Goal: Information Seeking & Learning: Learn about a topic

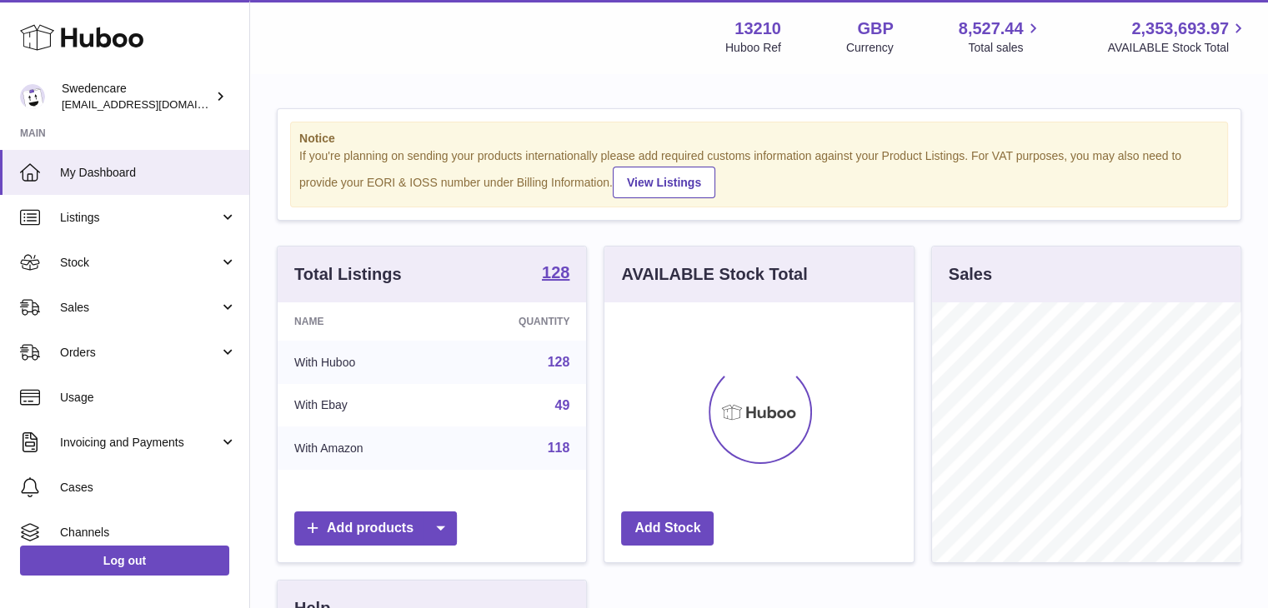
scroll to position [260, 309]
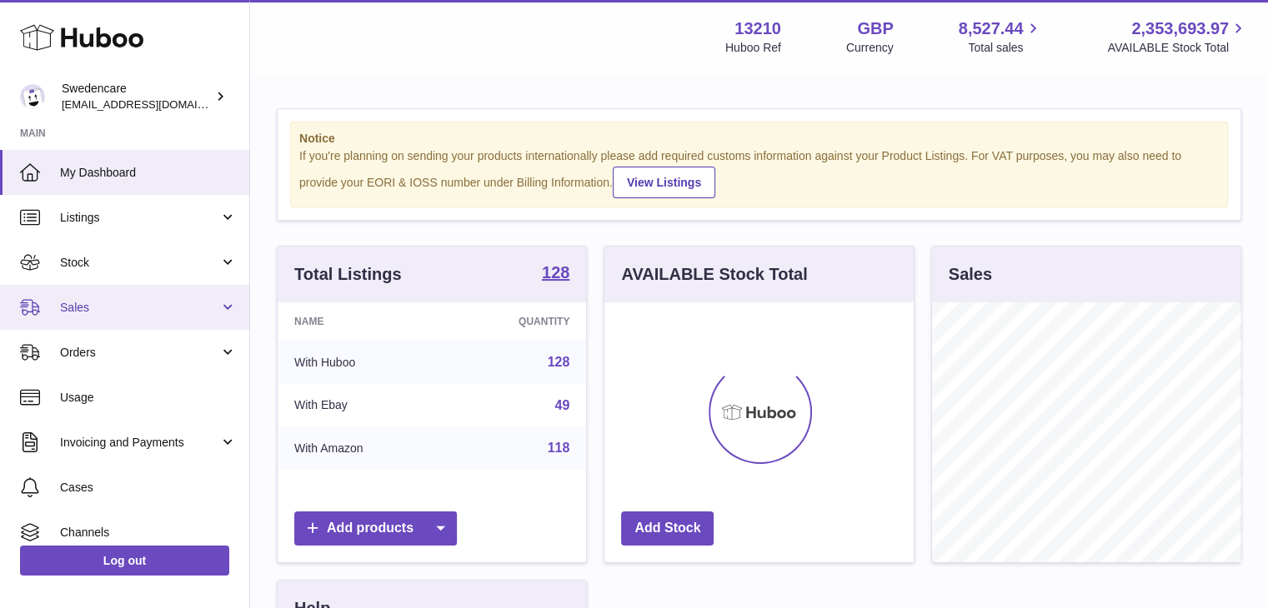
click at [137, 291] on link "Sales" at bounding box center [124, 307] width 249 height 45
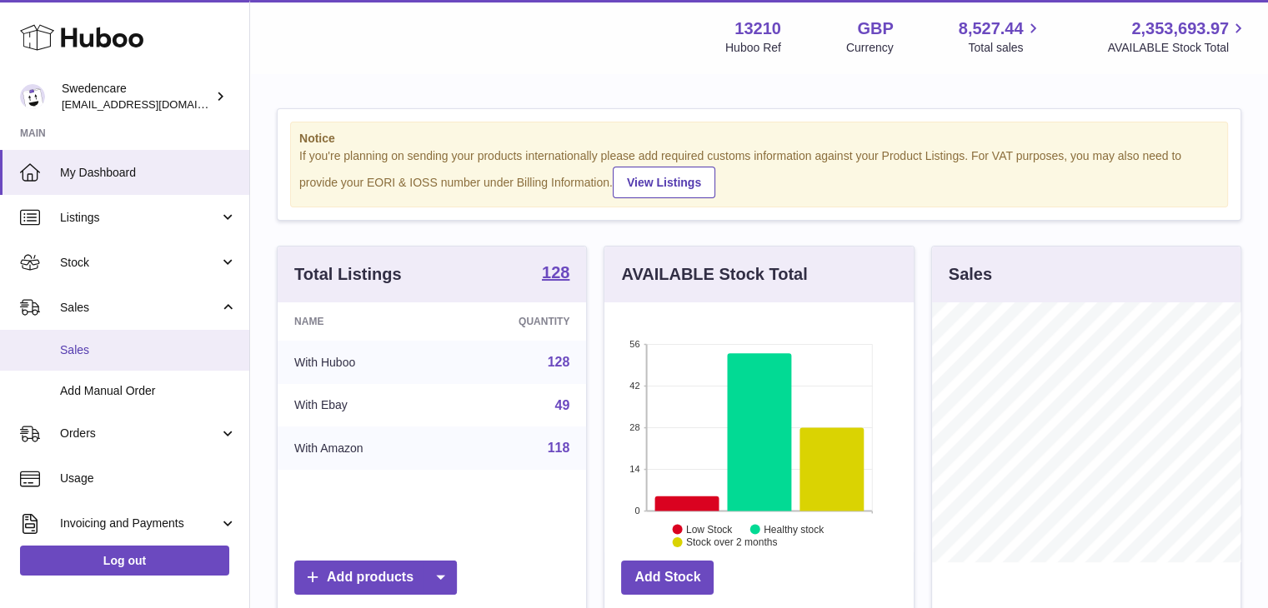
click at [147, 350] on span "Sales" at bounding box center [148, 351] width 177 height 16
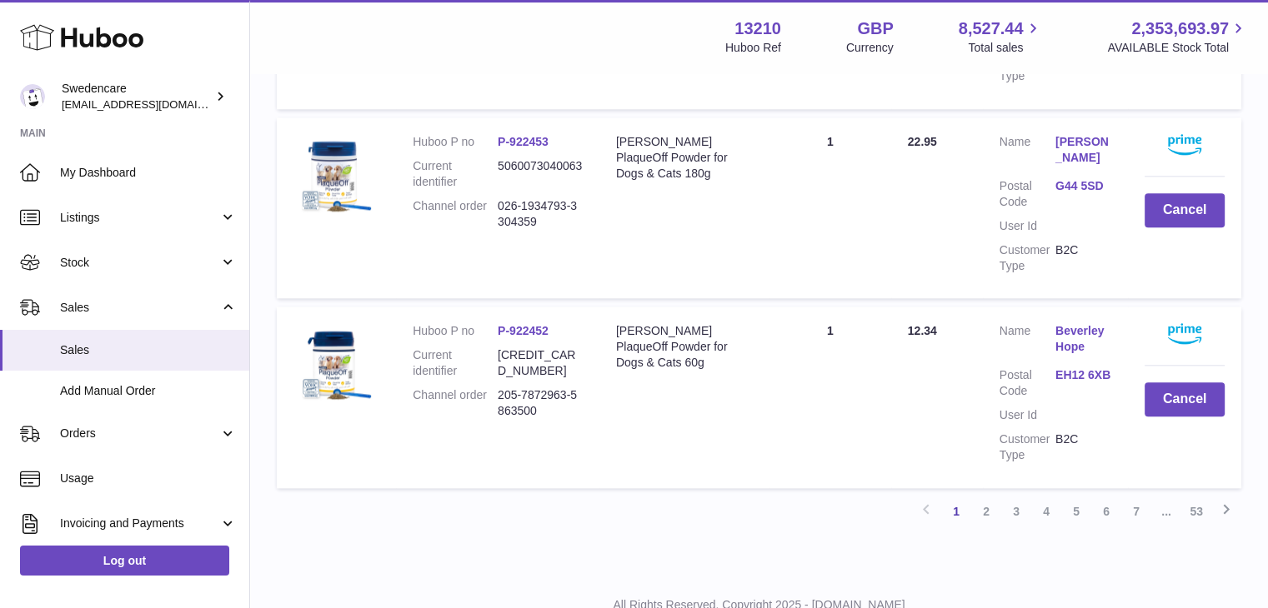
scroll to position [1859, 0]
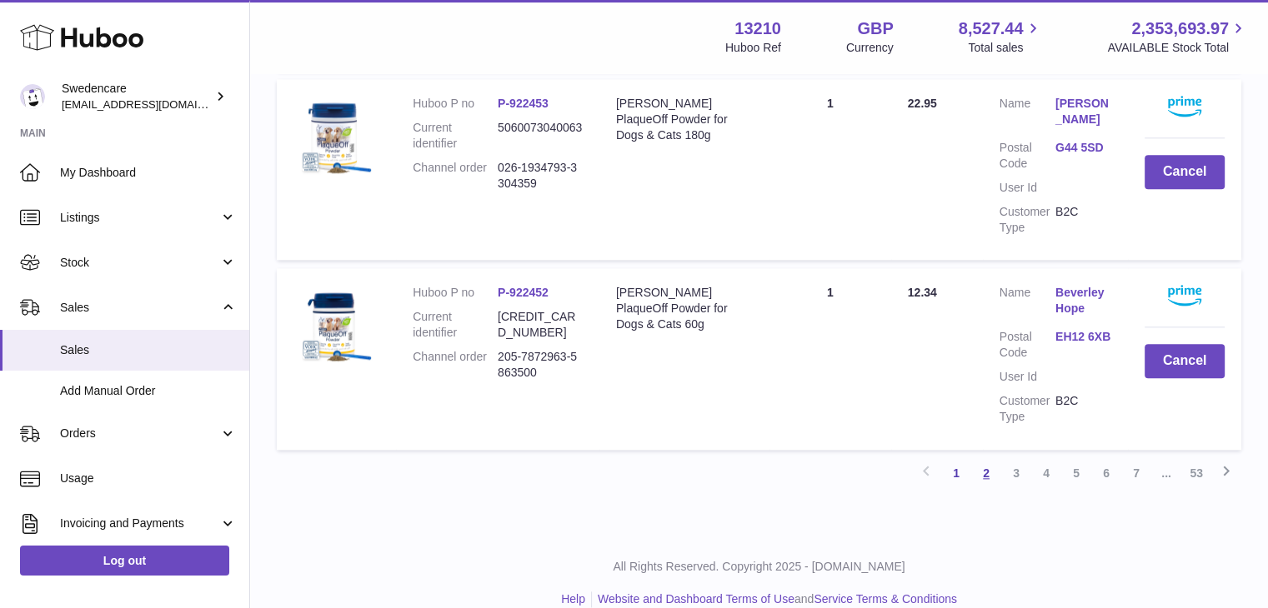
click at [983, 458] on link "2" at bounding box center [986, 473] width 30 height 30
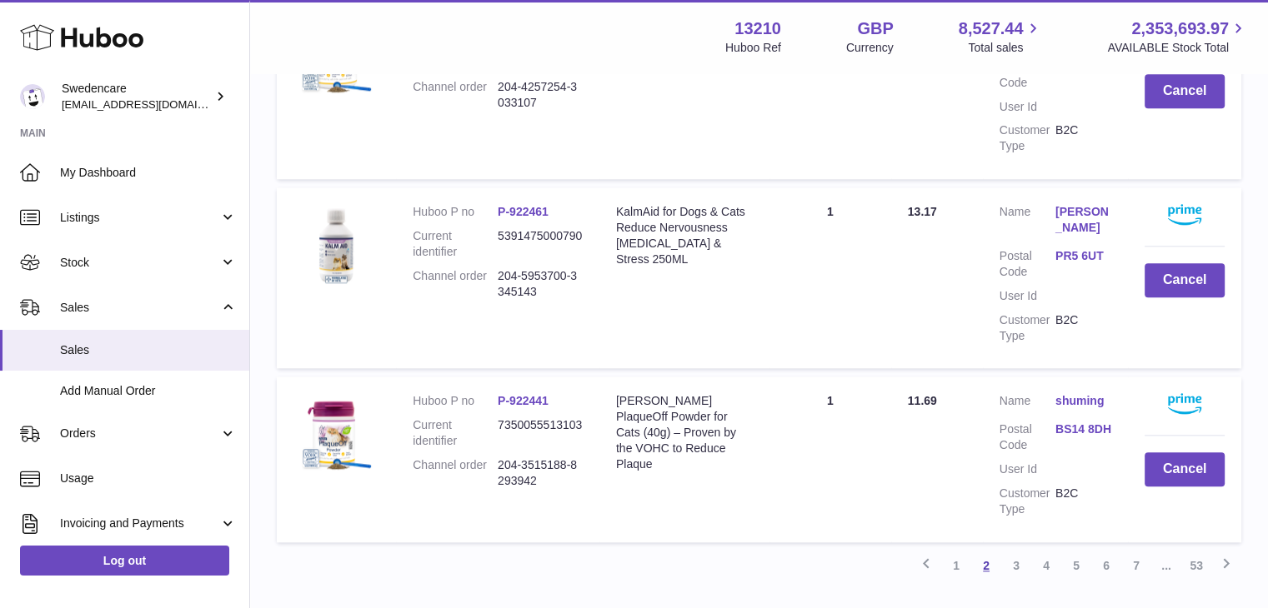
scroll to position [1906, 0]
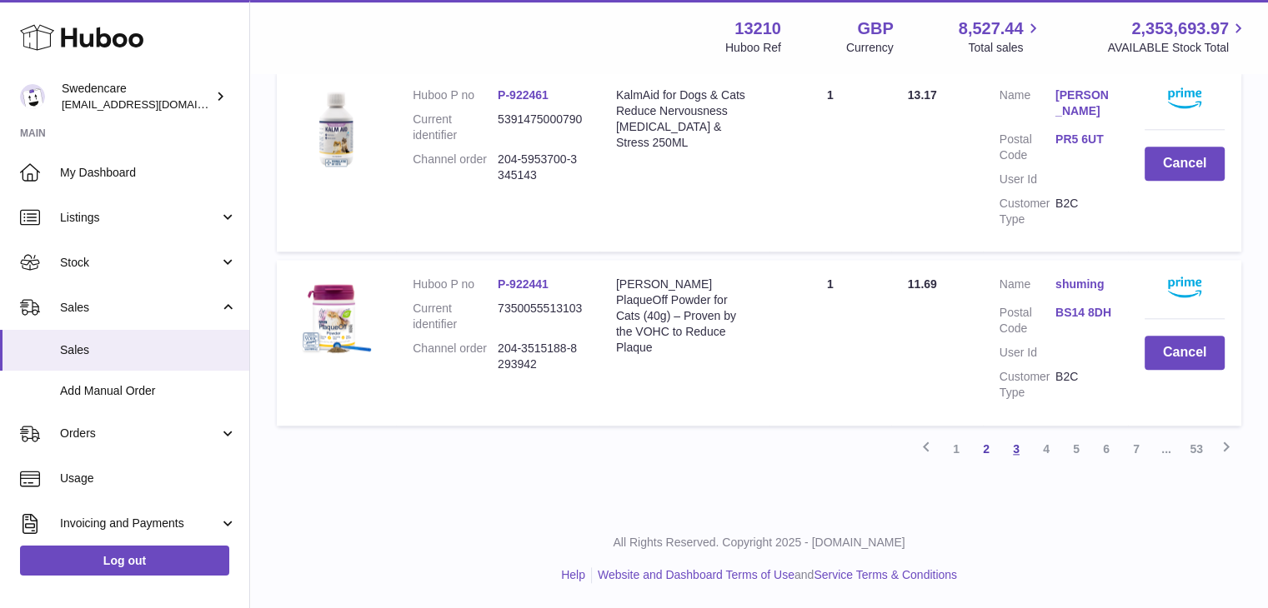
click at [1017, 453] on link "3" at bounding box center [1016, 449] width 30 height 30
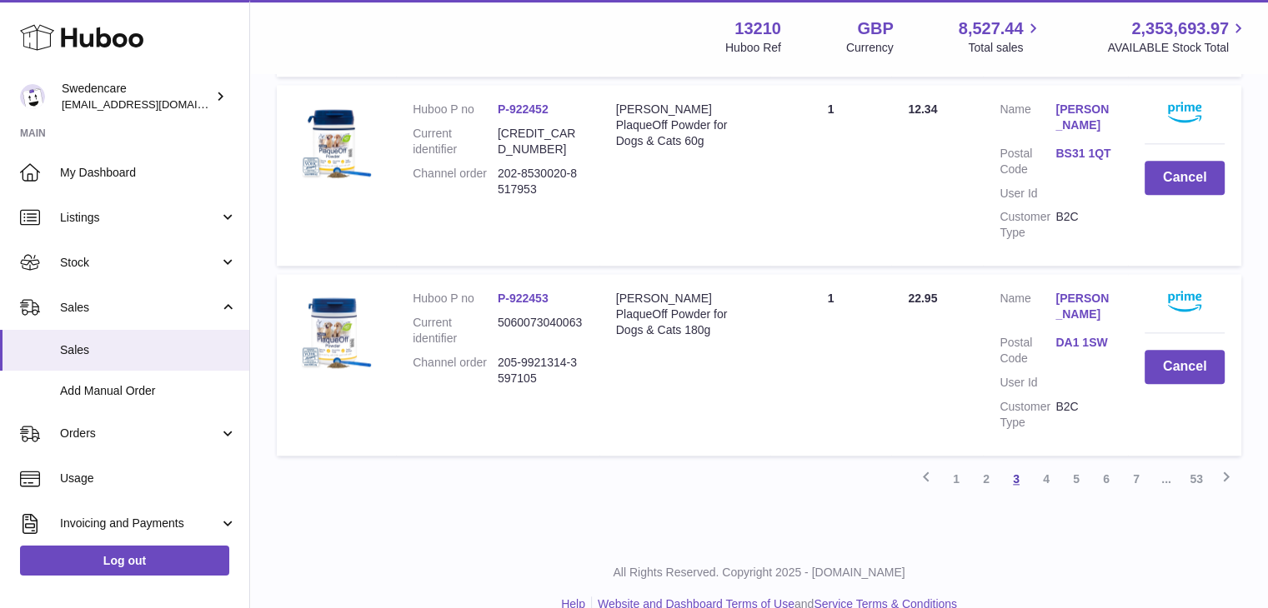
scroll to position [1922, 0]
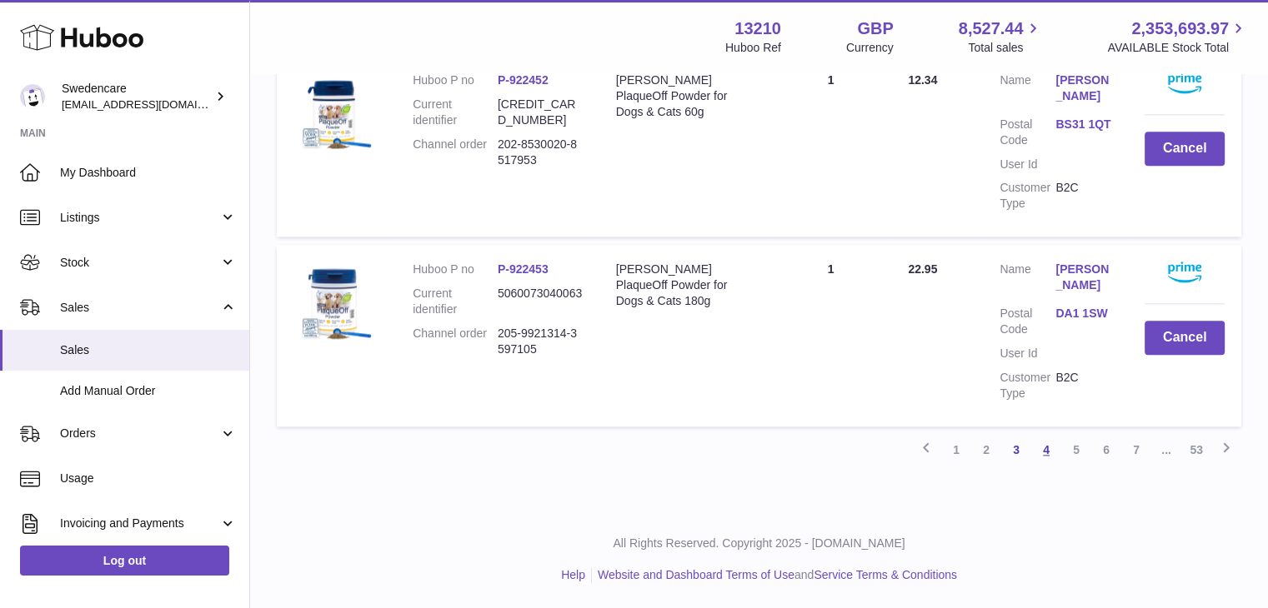
click at [1048, 448] on link "4" at bounding box center [1046, 450] width 30 height 30
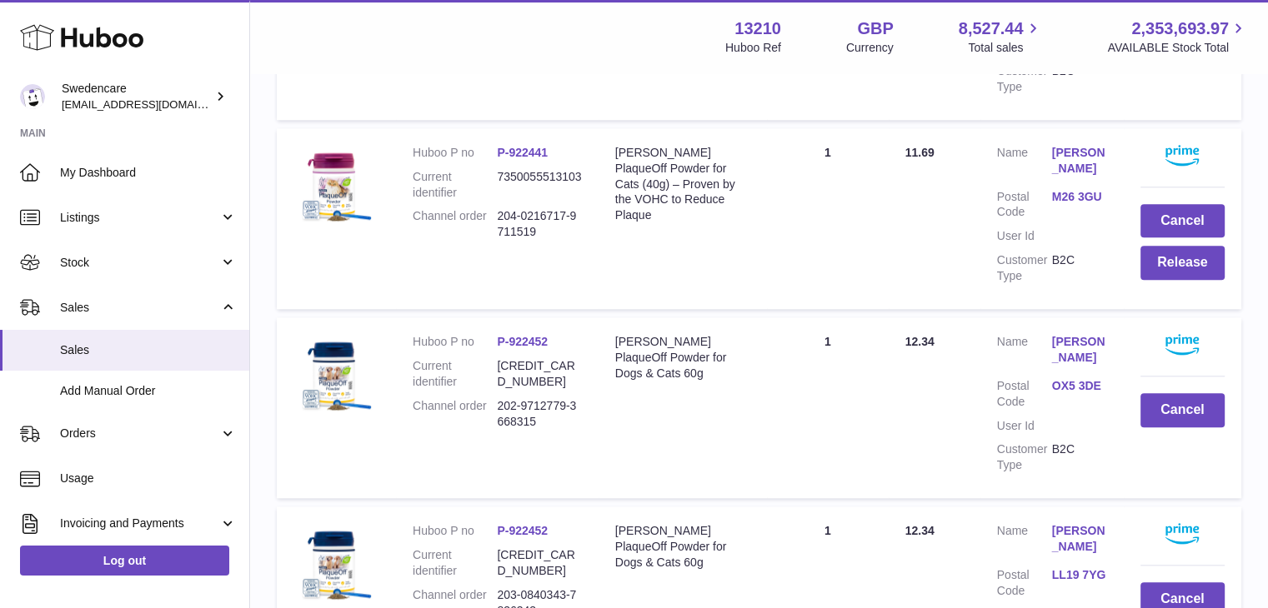
scroll to position [1884, 0]
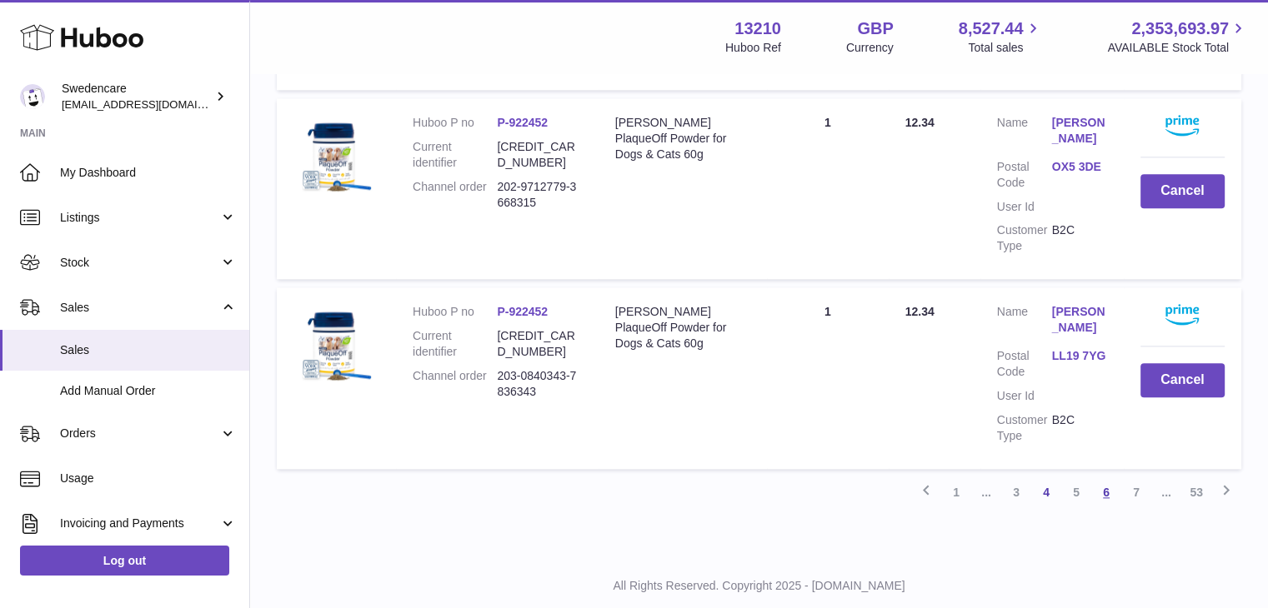
click at [1102, 478] on link "6" at bounding box center [1106, 493] width 30 height 30
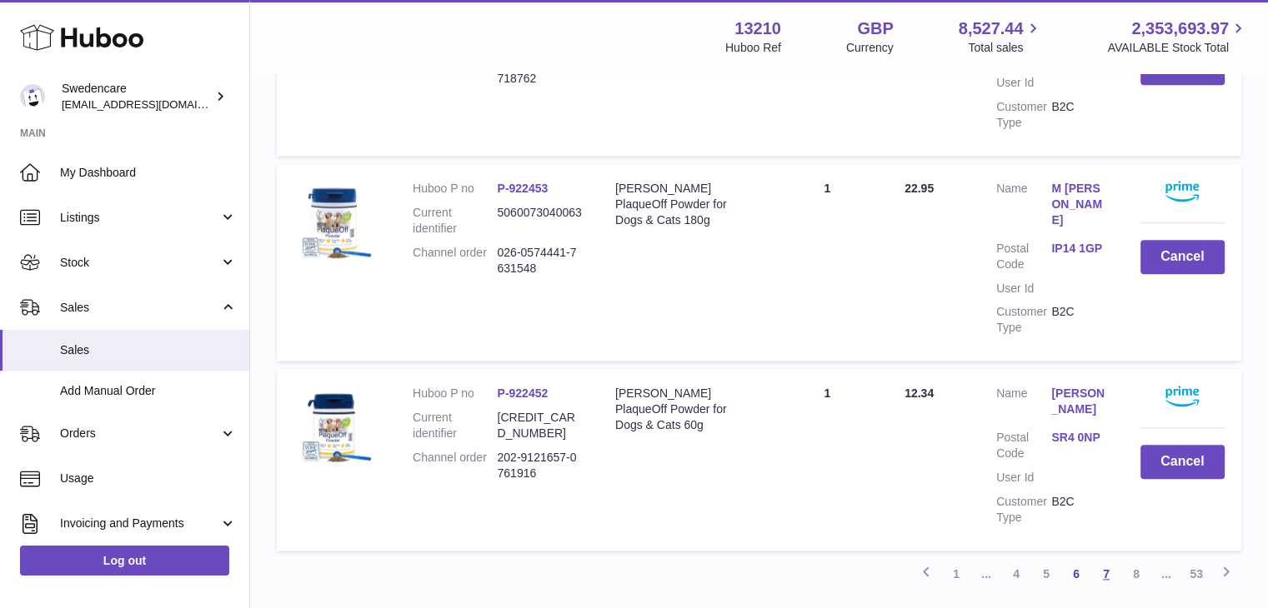
scroll to position [1867, 0]
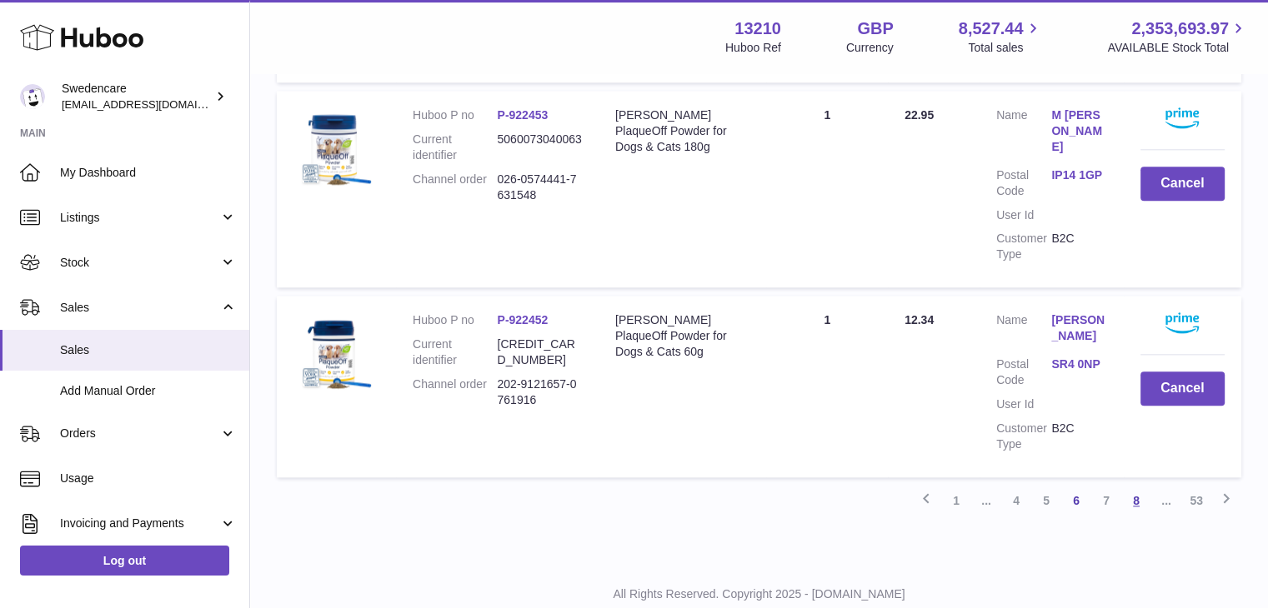
click at [1138, 486] on link "8" at bounding box center [1136, 501] width 30 height 30
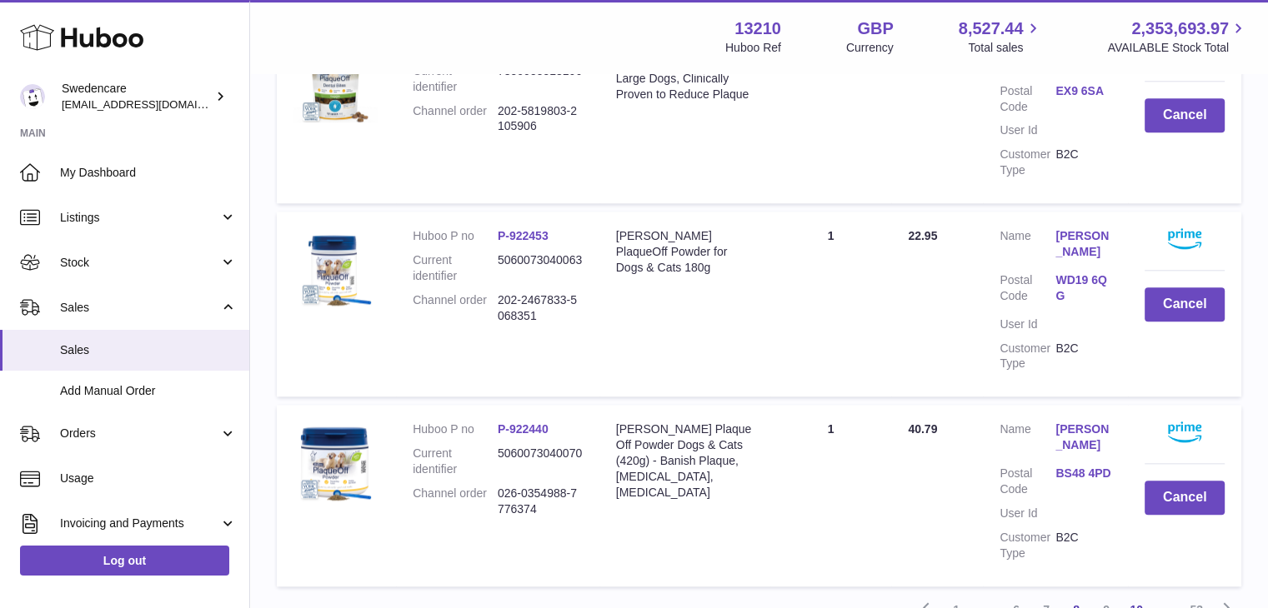
scroll to position [1894, 0]
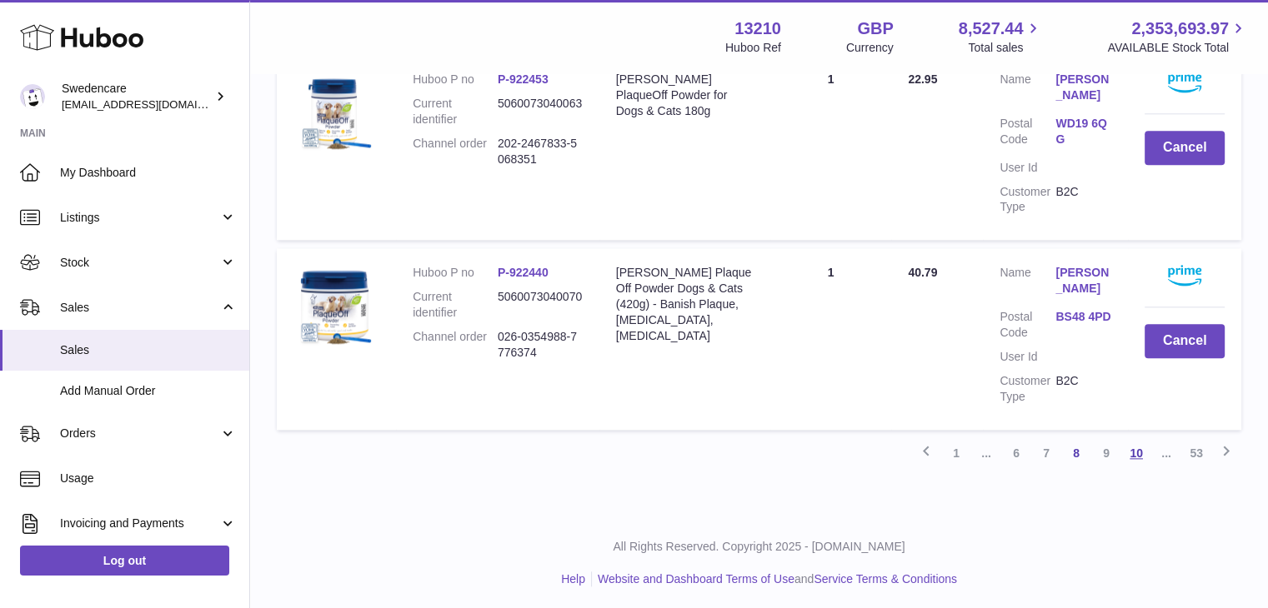
click at [1137, 451] on link "10" at bounding box center [1136, 453] width 30 height 30
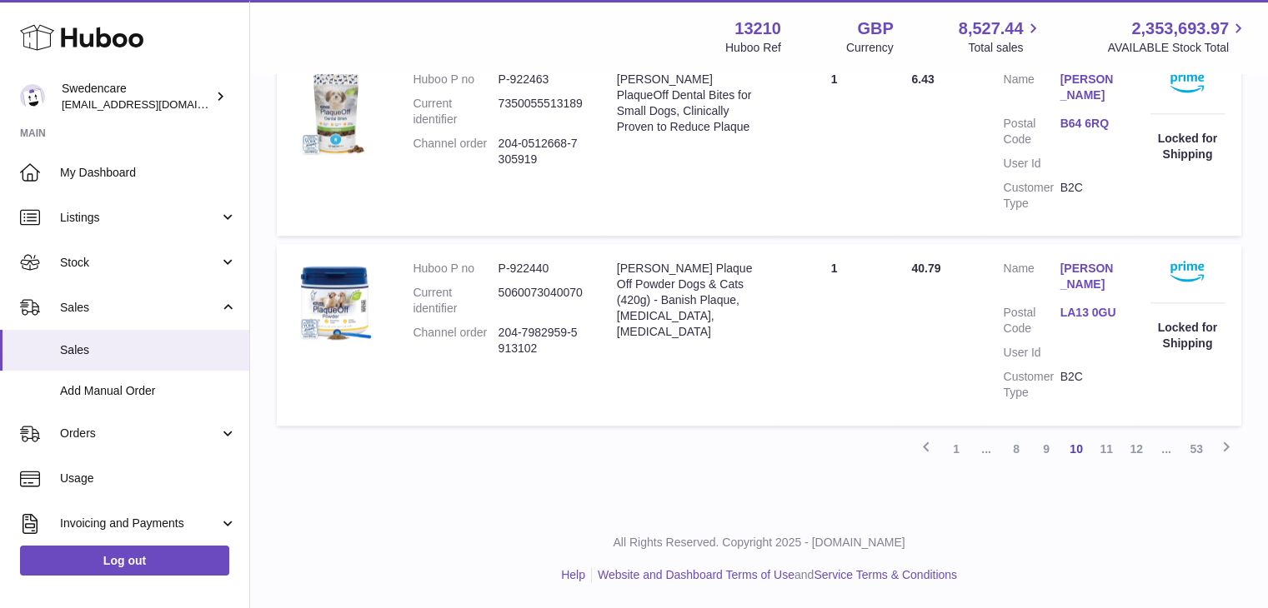
scroll to position [1894, 0]
click at [1052, 454] on link "9" at bounding box center [1046, 449] width 30 height 30
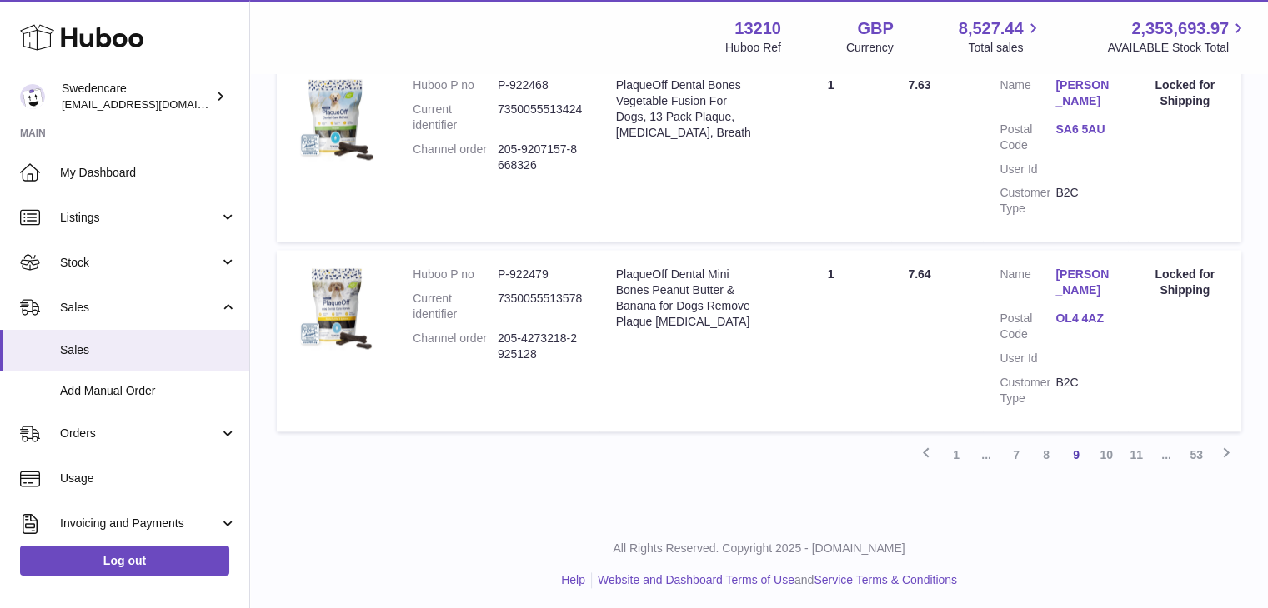
scroll to position [1906, 0]
click at [1018, 449] on link "7" at bounding box center [1016, 453] width 30 height 30
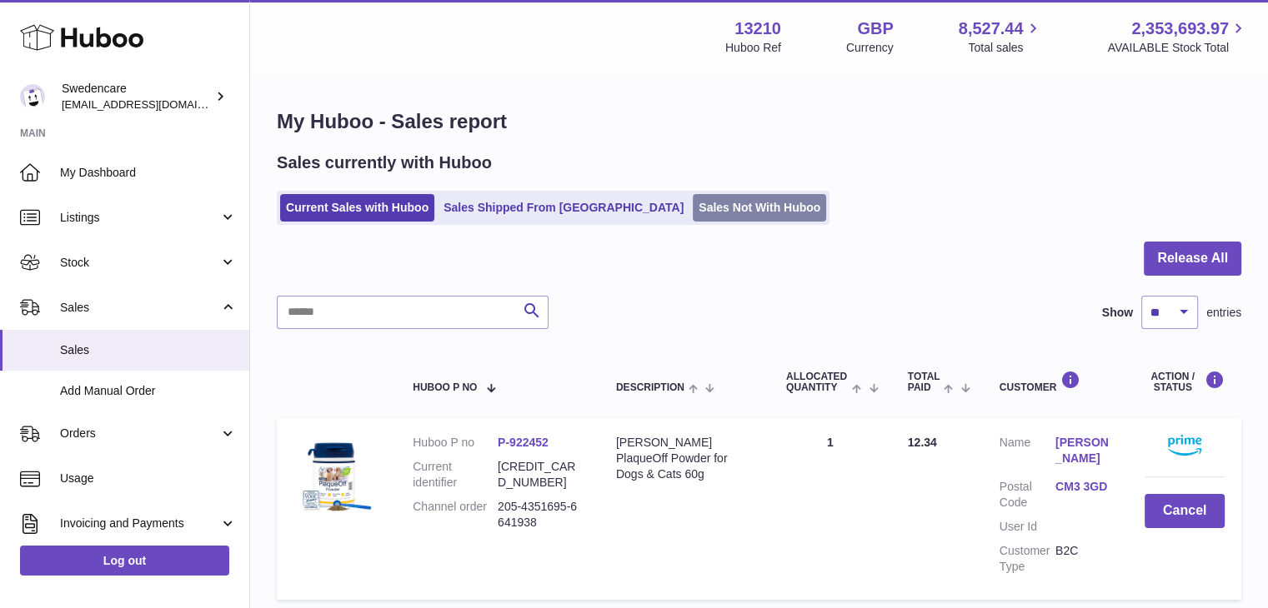
click at [693, 213] on link "Sales Not With Huboo" at bounding box center [759, 208] width 133 height 28
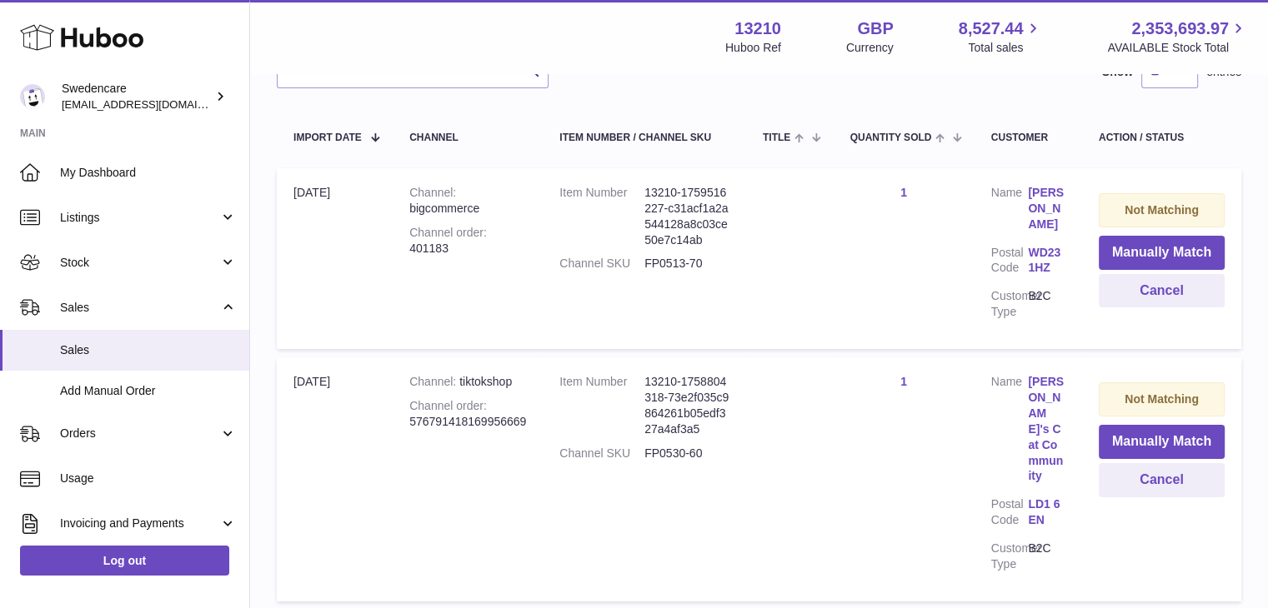
scroll to position [275, 0]
drag, startPoint x: 708, startPoint y: 468, endPoint x: 643, endPoint y: 468, distance: 65.0
click at [644, 463] on dd "FP0530-60" at bounding box center [686, 456] width 85 height 16
copy dd "FP0530-60"
click at [675, 273] on dd "FP0513-70" at bounding box center [686, 266] width 85 height 16
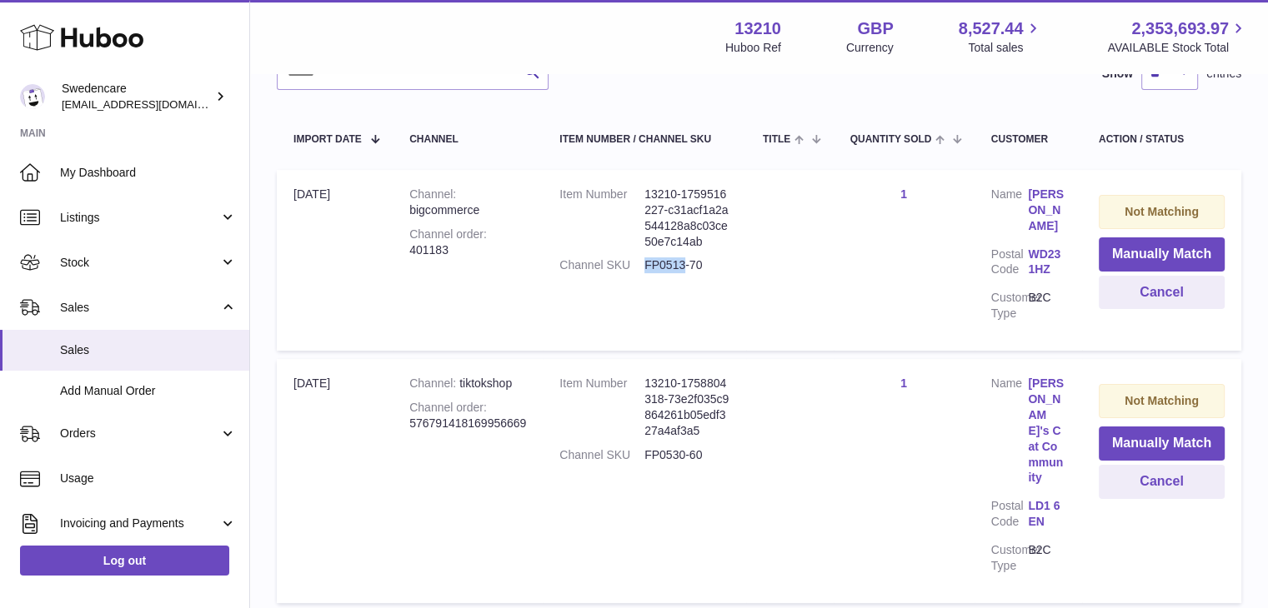
click at [675, 273] on dd "FP0513-70" at bounding box center [686, 266] width 85 height 16
copy tr "FP0513-70"
click at [848, 389] on td "Quantity Sold 1" at bounding box center [903, 481] width 141 height 244
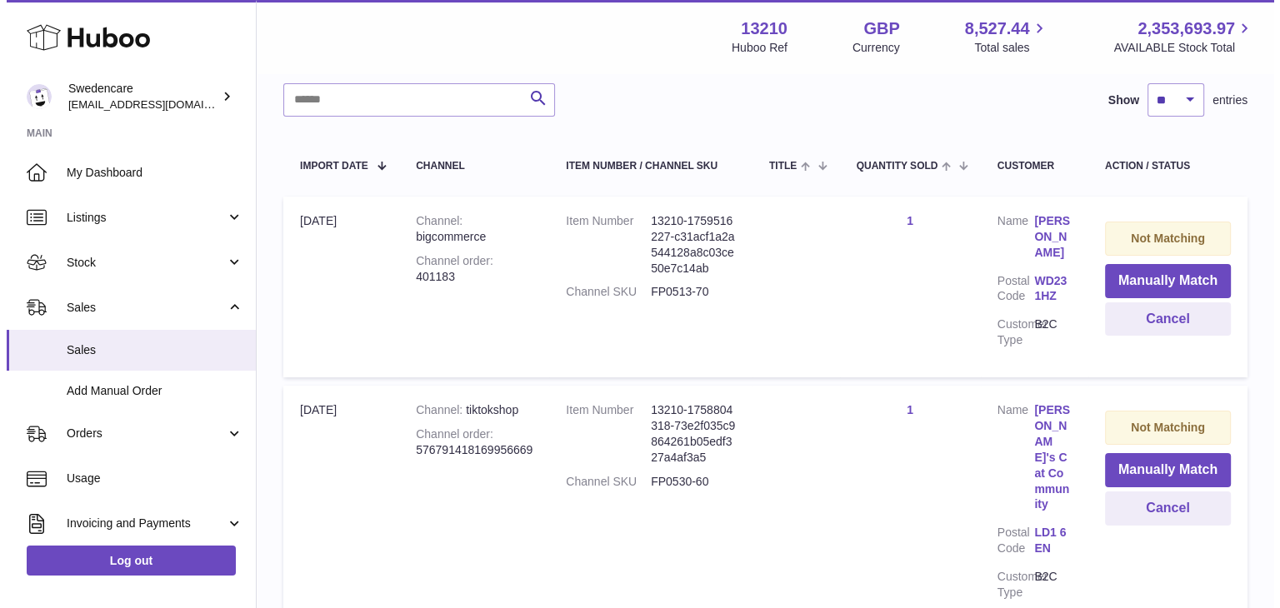
scroll to position [252, 0]
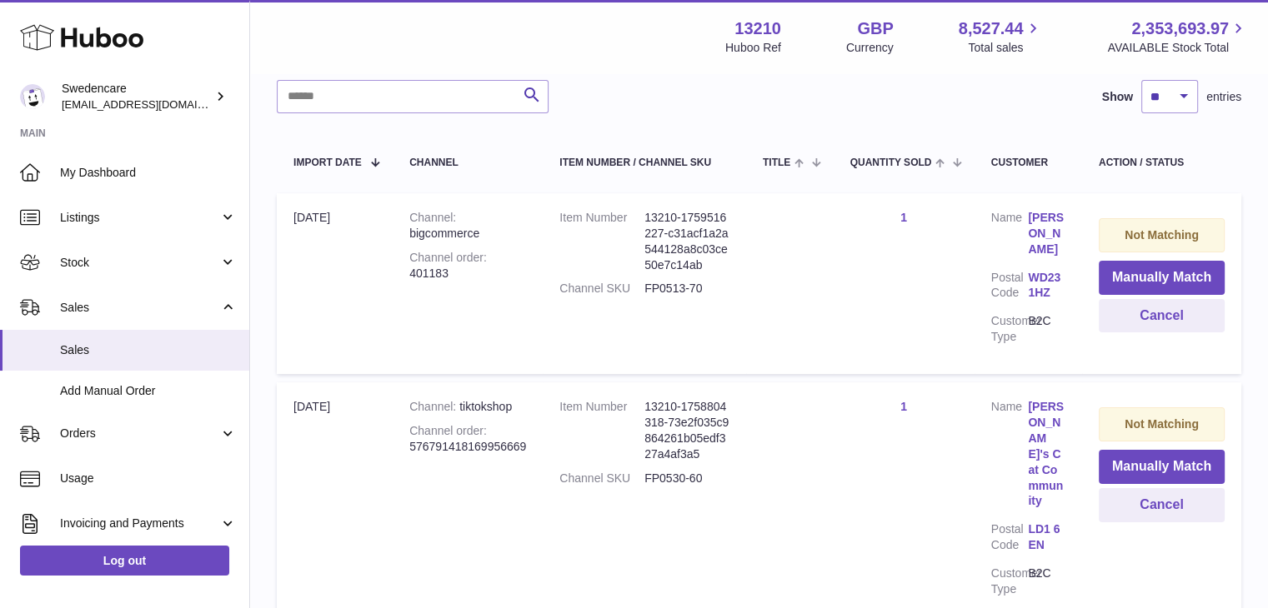
click at [1042, 233] on link "Alison Hertz" at bounding box center [1047, 234] width 38 height 48
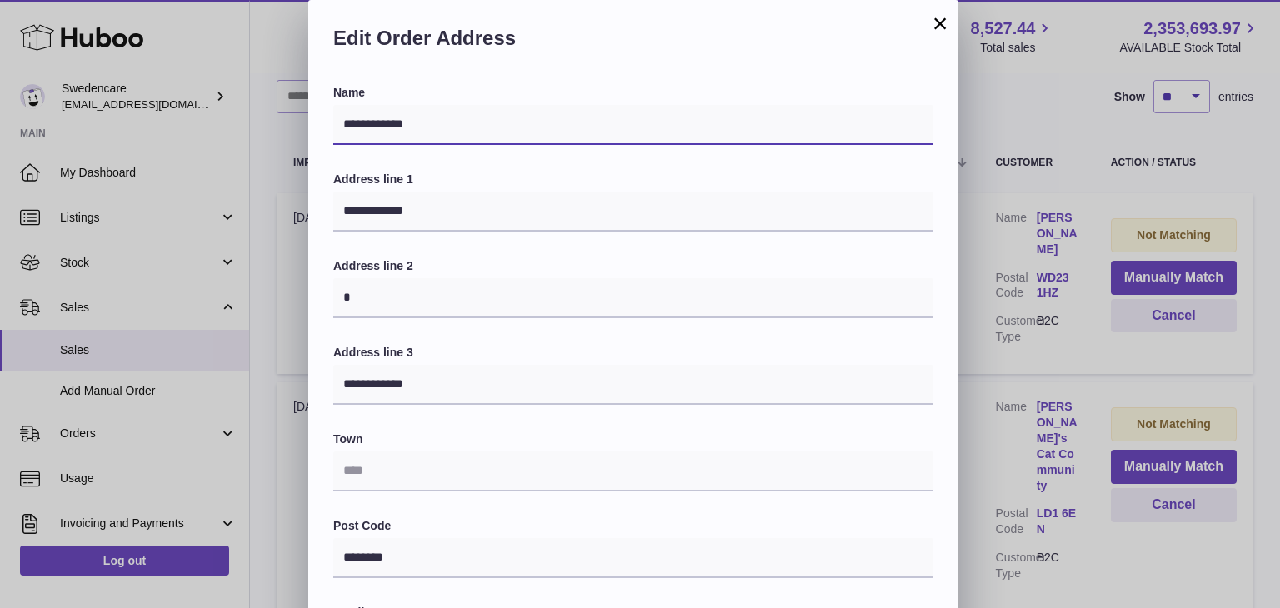
drag, startPoint x: 483, startPoint y: 108, endPoint x: 154, endPoint y: 108, distance: 329.2
click at [154, 108] on div "**********" at bounding box center [640, 500] width 1280 height 1000
click at [937, 24] on button "×" at bounding box center [940, 23] width 20 height 20
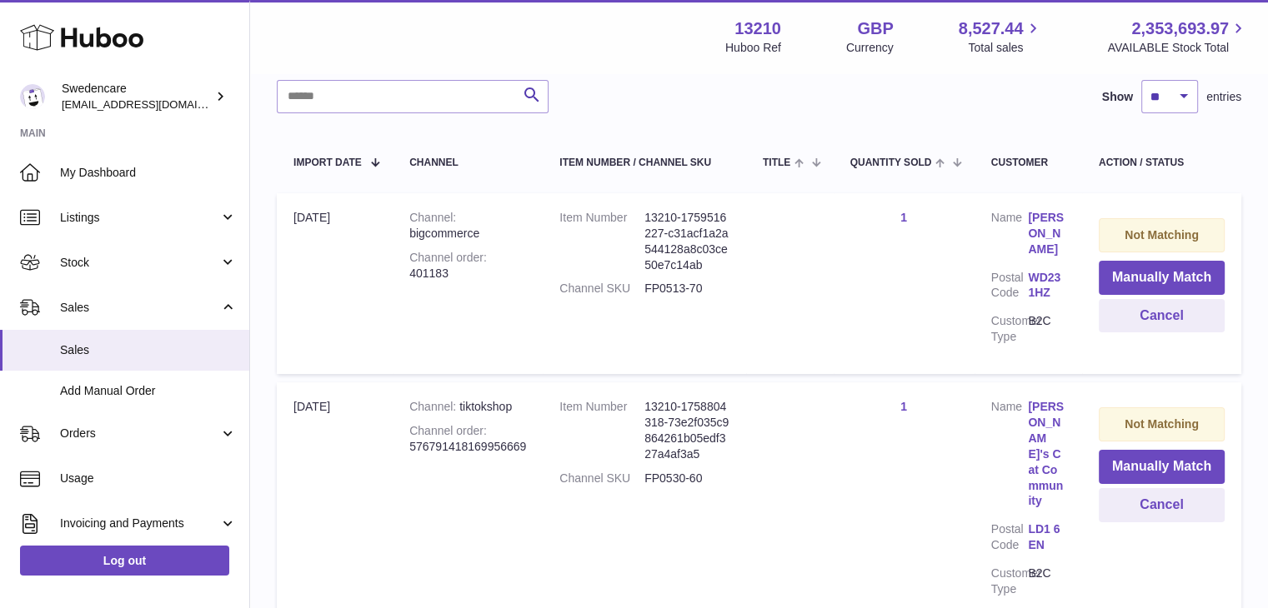
click at [1034, 441] on link "[PERSON_NAME]'s Cat Community" at bounding box center [1047, 454] width 38 height 110
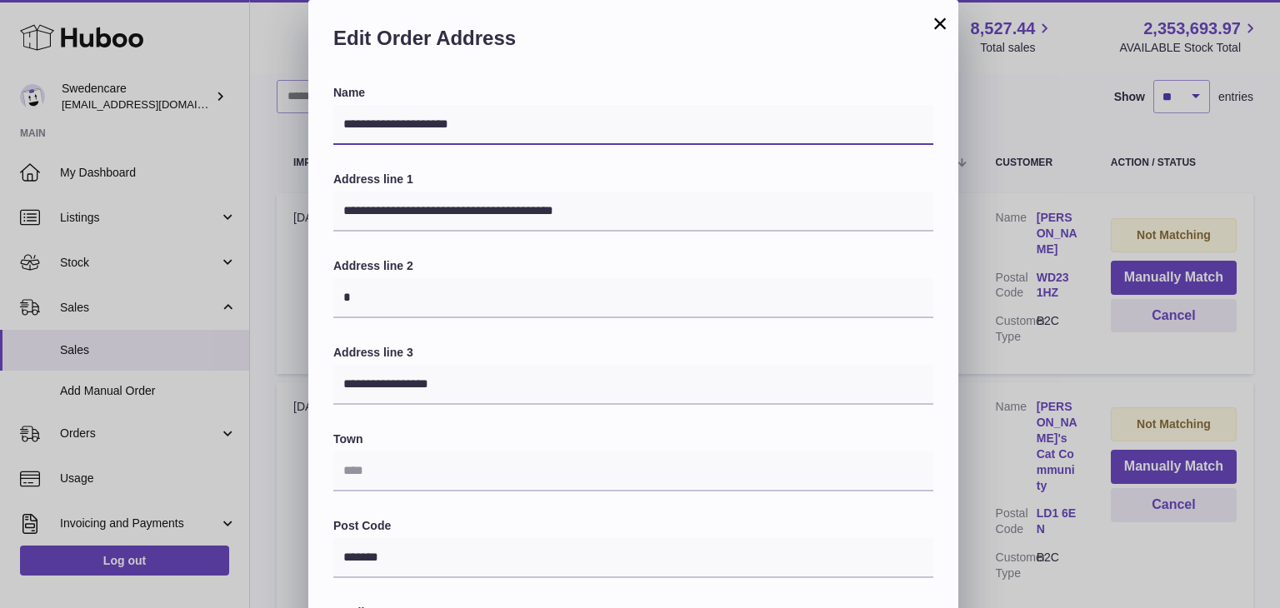
drag, startPoint x: 490, startPoint y: 119, endPoint x: 292, endPoint y: 114, distance: 198.4
click at [292, 114] on div "**********" at bounding box center [640, 500] width 1280 height 1000
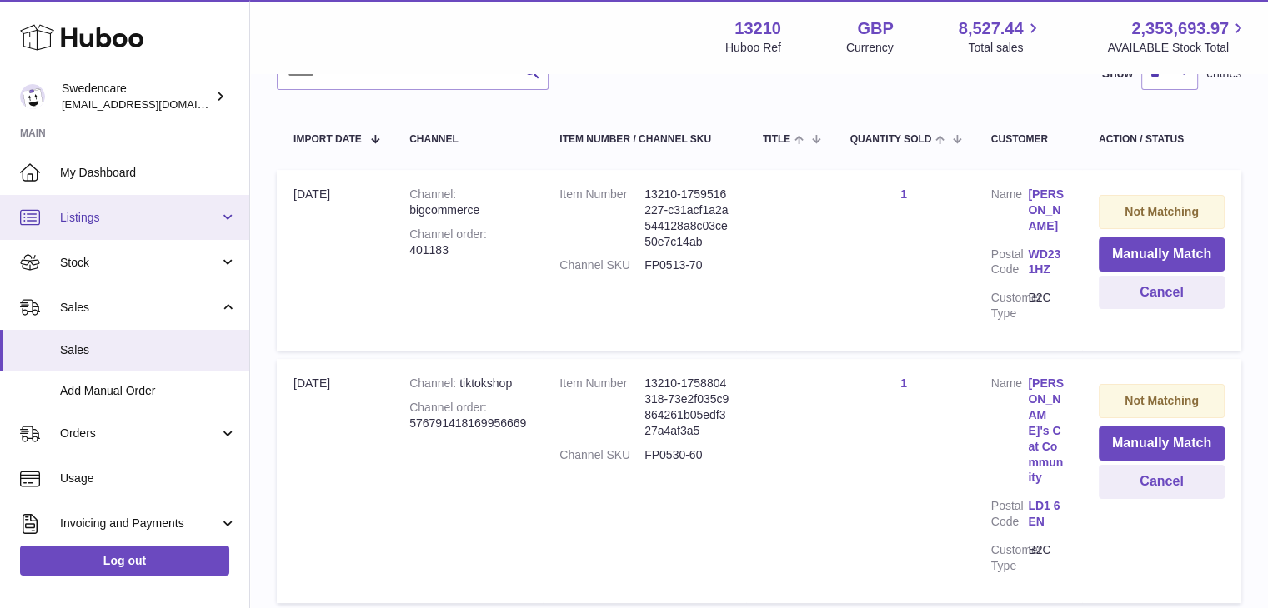
click at [170, 224] on span "Listings" at bounding box center [139, 218] width 159 height 16
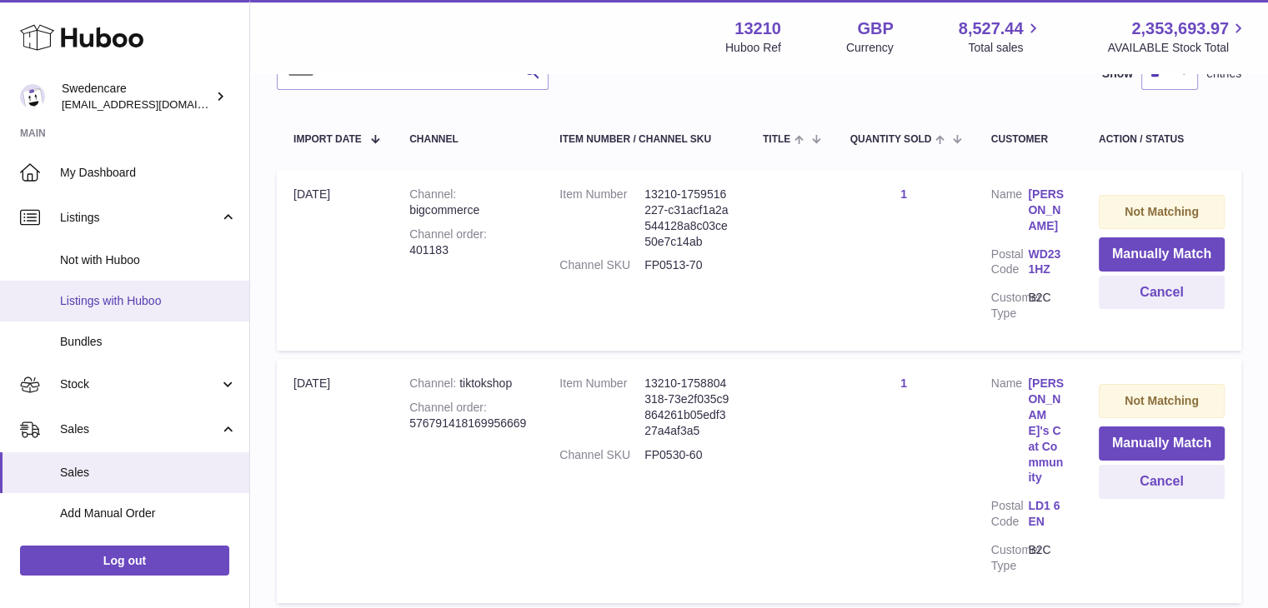
click at [166, 308] on span "Listings with Huboo" at bounding box center [148, 301] width 177 height 16
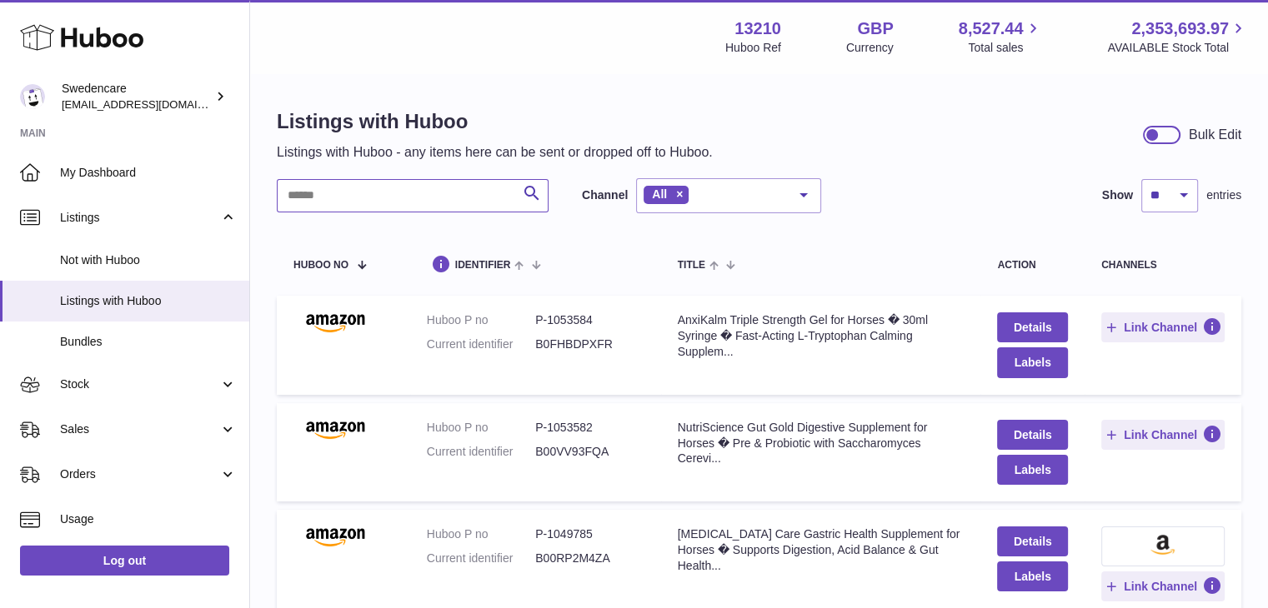
click at [461, 190] on input "text" at bounding box center [413, 195] width 272 height 33
paste input "*********"
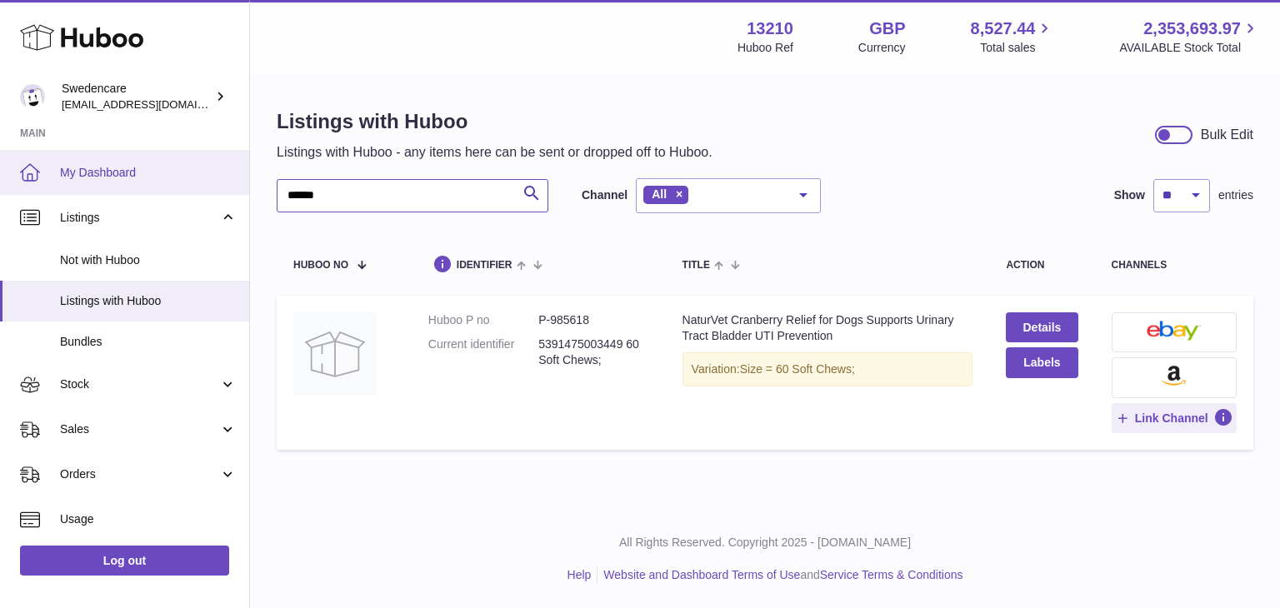
drag, startPoint x: 343, startPoint y: 189, endPoint x: 61, endPoint y: 180, distance: 282.7
click at [61, 180] on div "Huboo Swedencare [EMAIL_ADDRESS][DOMAIN_NAME] Main My Dashboard Listings Not wi…" at bounding box center [640, 304] width 1280 height 608
paste input "***"
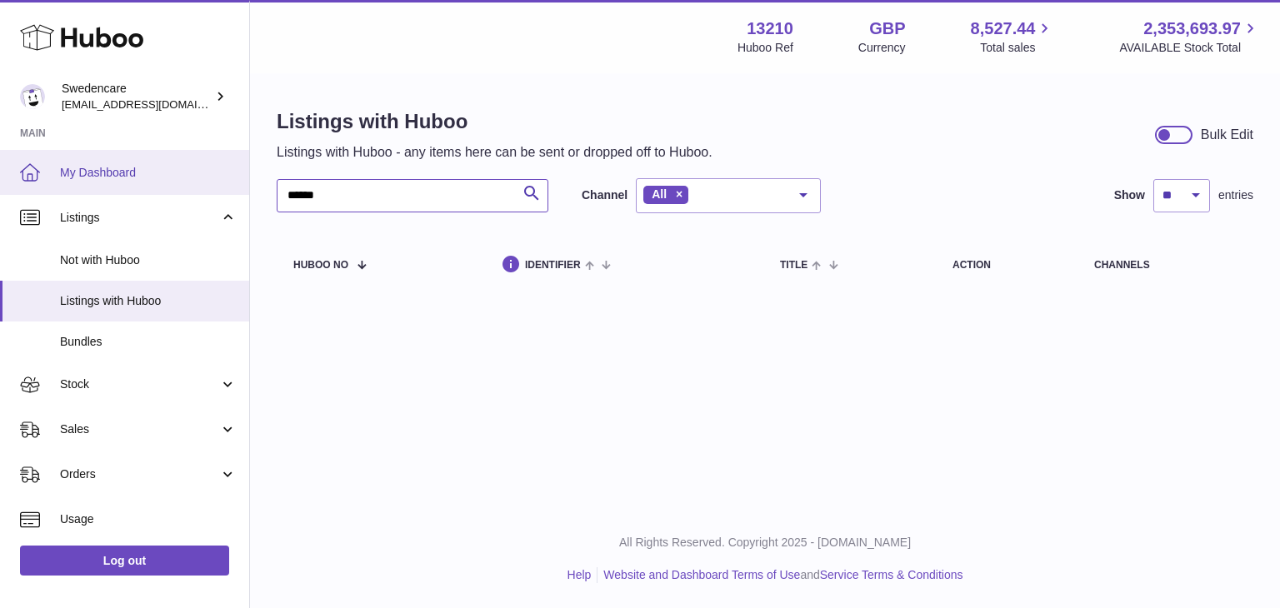
type input "******"
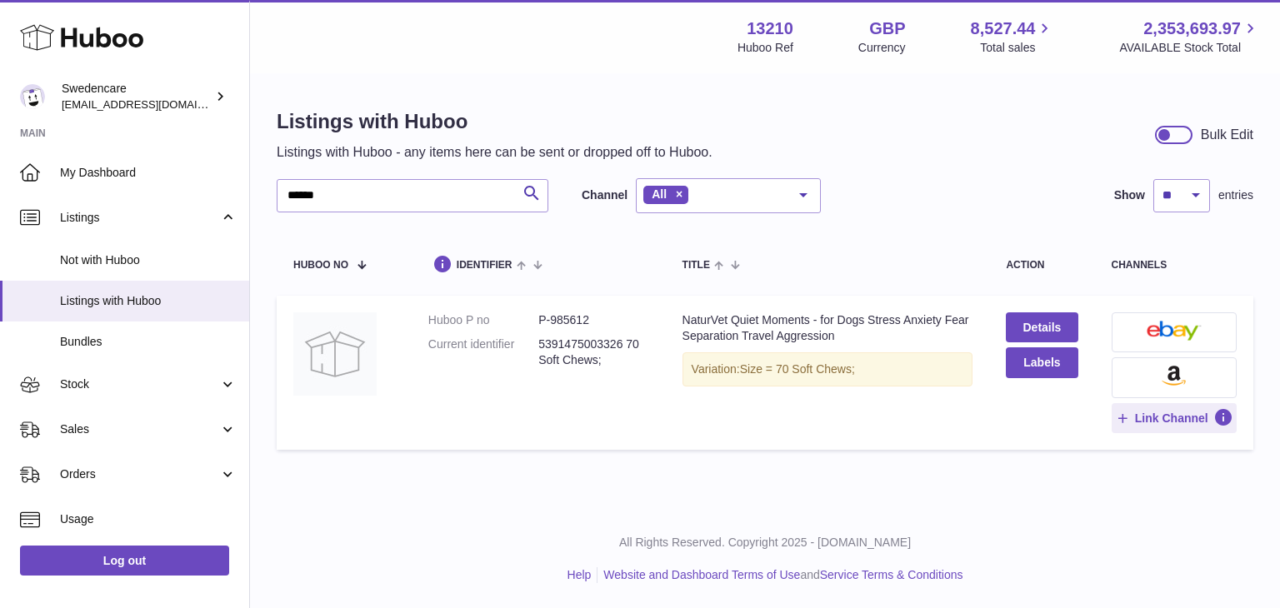
click at [573, 321] on dd "P-985612" at bounding box center [593, 321] width 110 height 16
copy dd "985612"
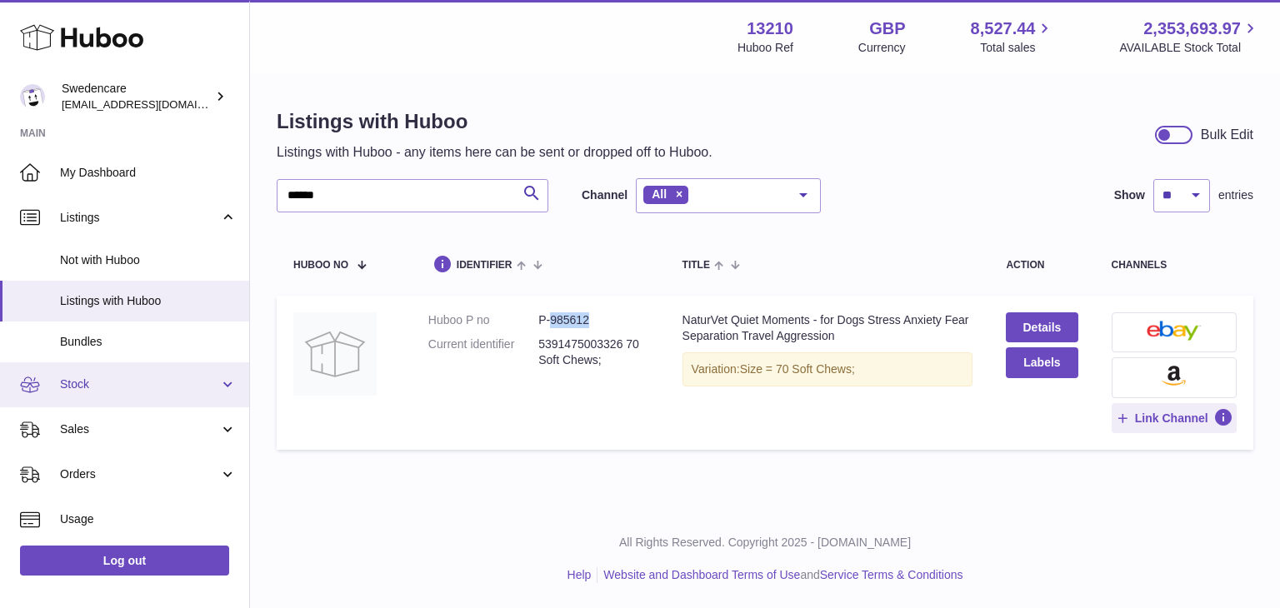
click at [132, 398] on link "Stock" at bounding box center [124, 385] width 249 height 45
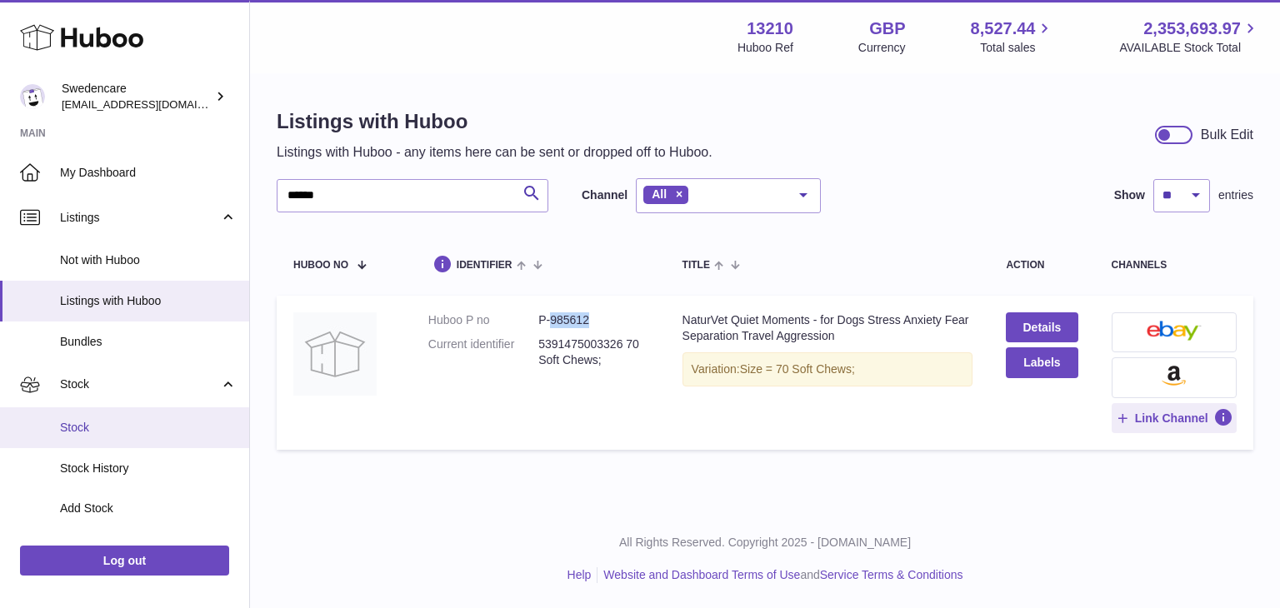
click at [138, 446] on link "Stock" at bounding box center [124, 428] width 249 height 41
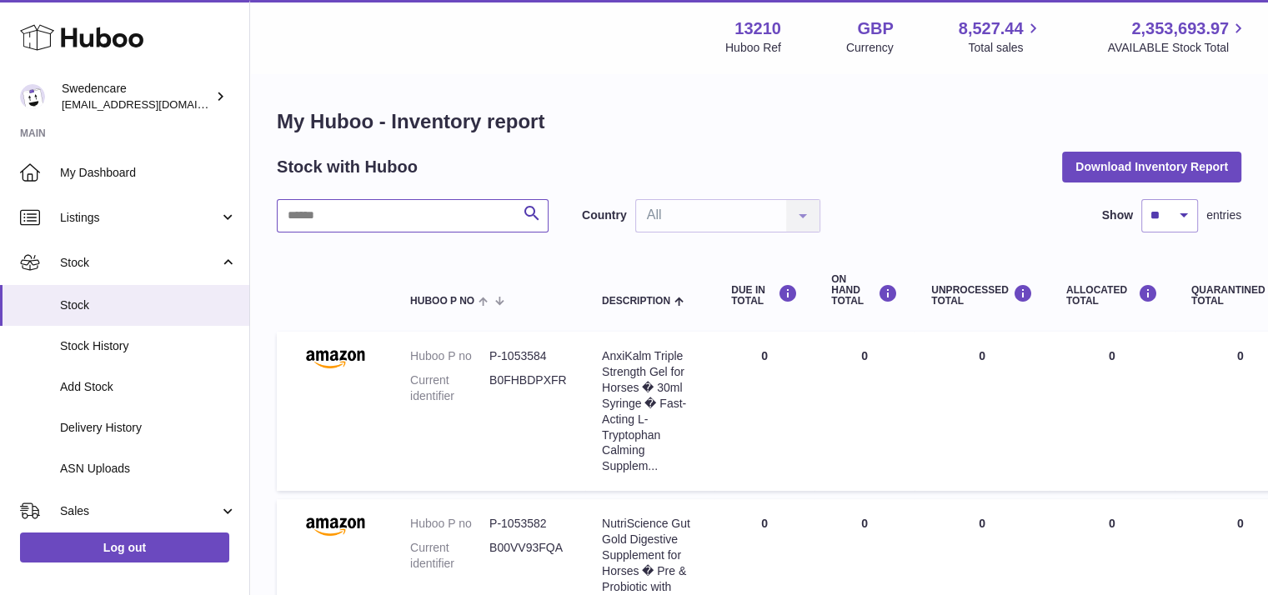
click at [391, 221] on input "text" at bounding box center [413, 215] width 272 height 33
paste input "******"
type input "******"
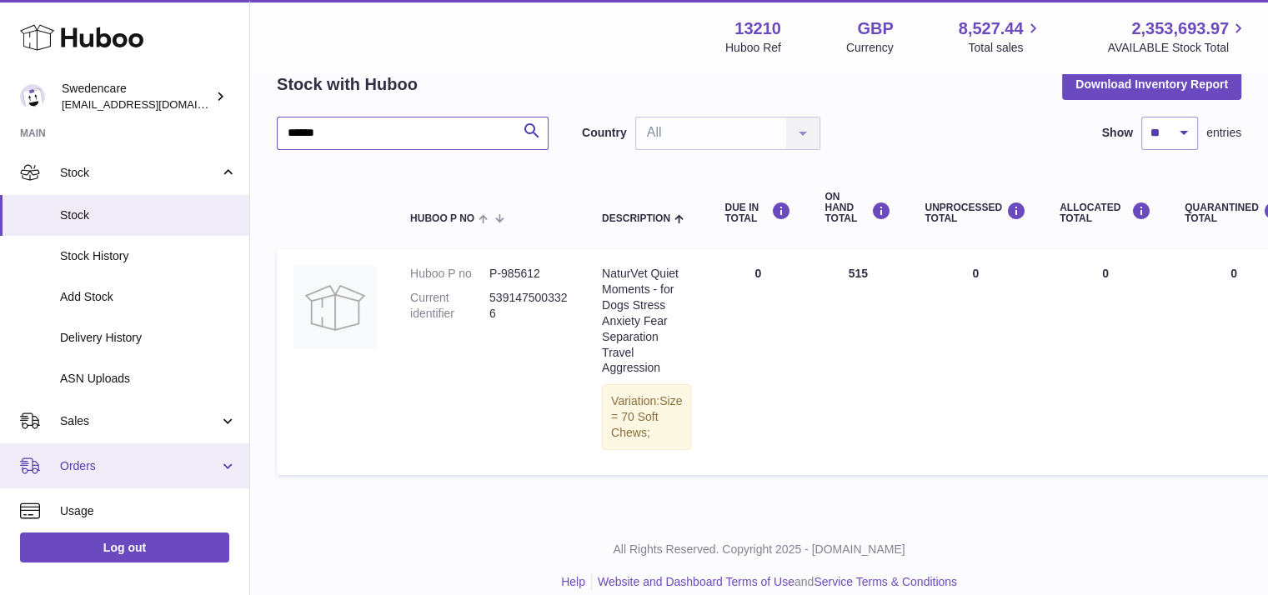
scroll to position [167, 0]
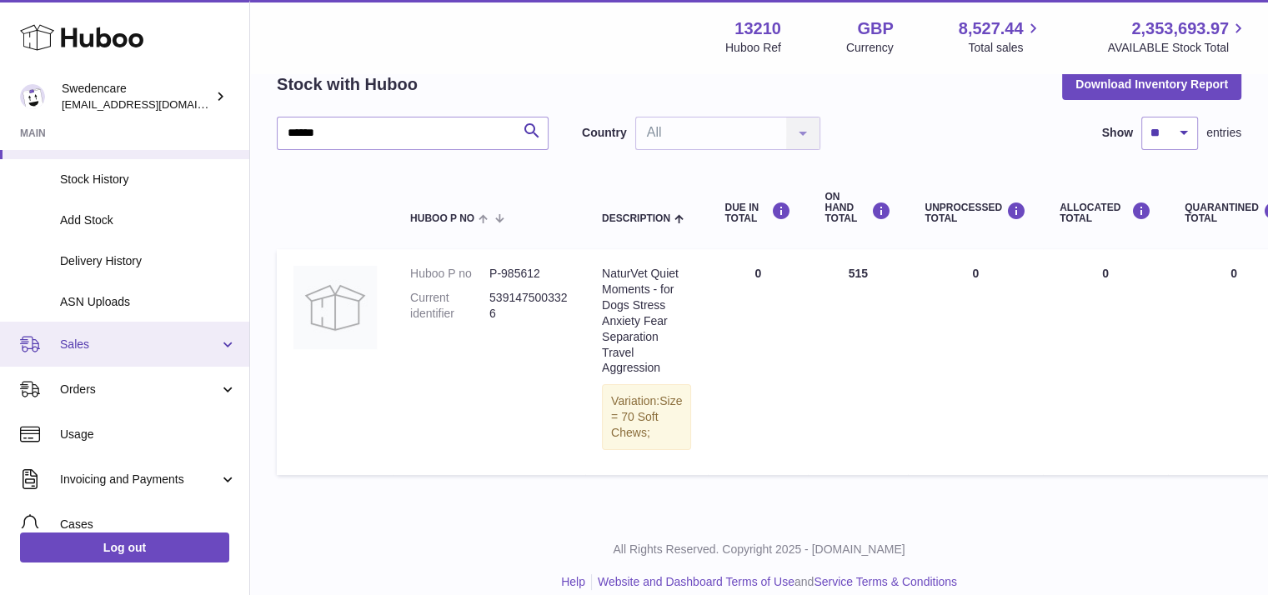
click at [117, 337] on span "Sales" at bounding box center [139, 345] width 159 height 16
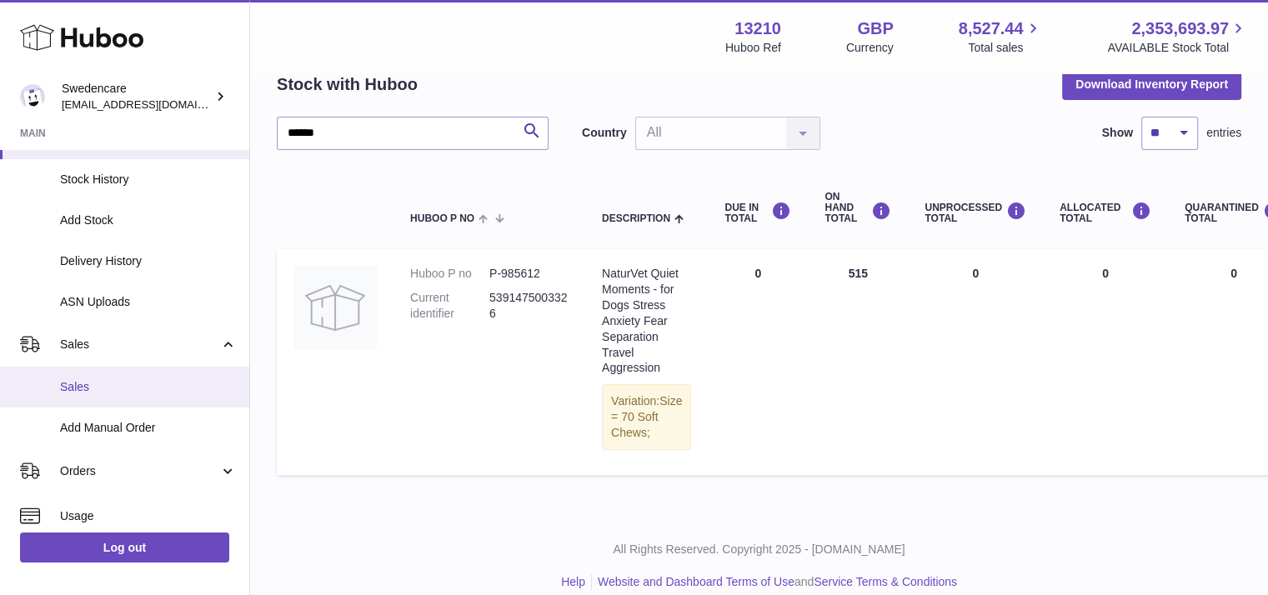
click at [110, 395] on link "Sales" at bounding box center [124, 387] width 249 height 41
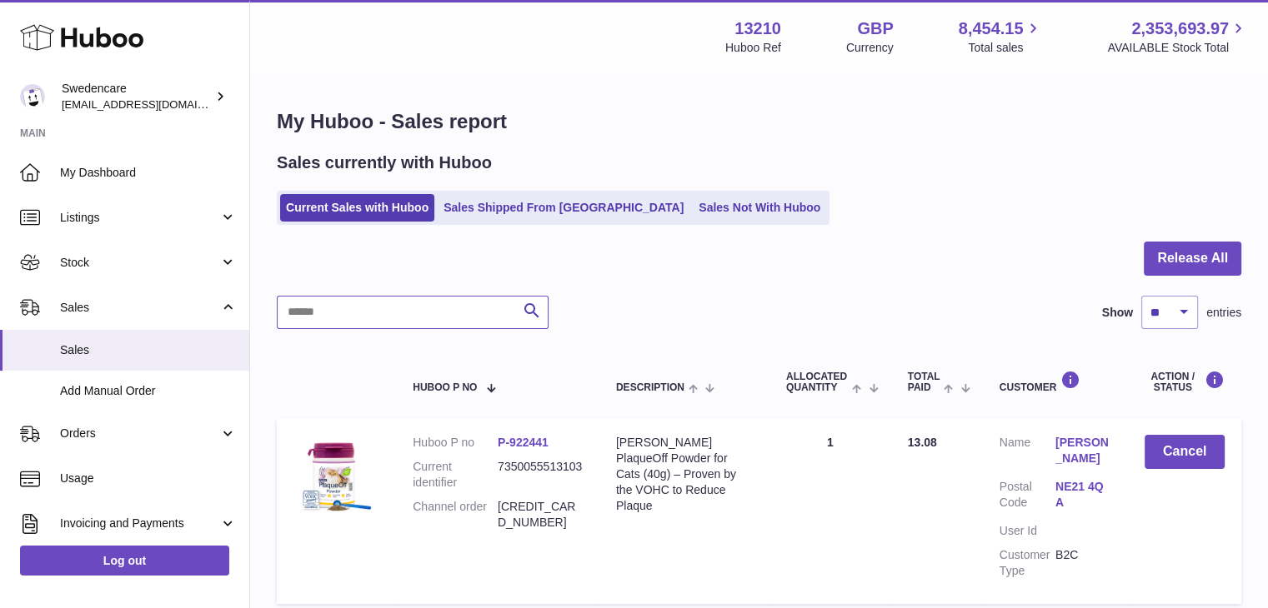
click at [385, 301] on input "text" at bounding box center [413, 312] width 272 height 33
paste input "**********"
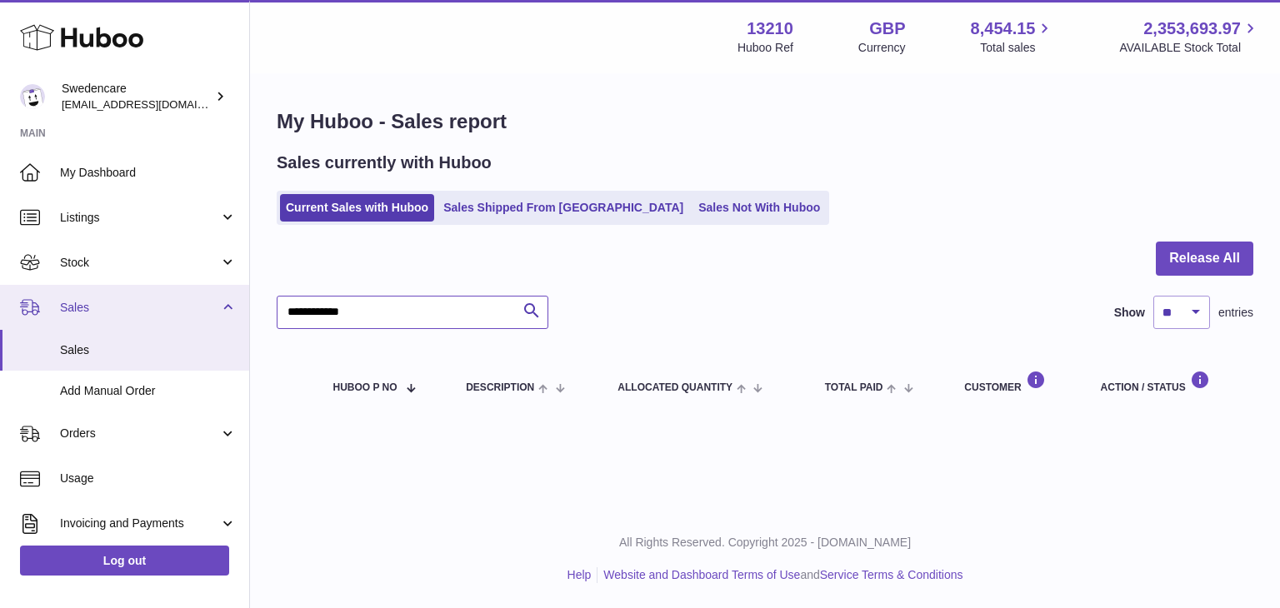
drag, startPoint x: 405, startPoint y: 310, endPoint x: 0, endPoint y: 312, distance: 405.1
click at [0, 312] on div "Huboo Swedencare internalAdmin-13210@internal.huboo.com Main My Dashboard Listi…" at bounding box center [640, 304] width 1280 height 608
paste input "*********"
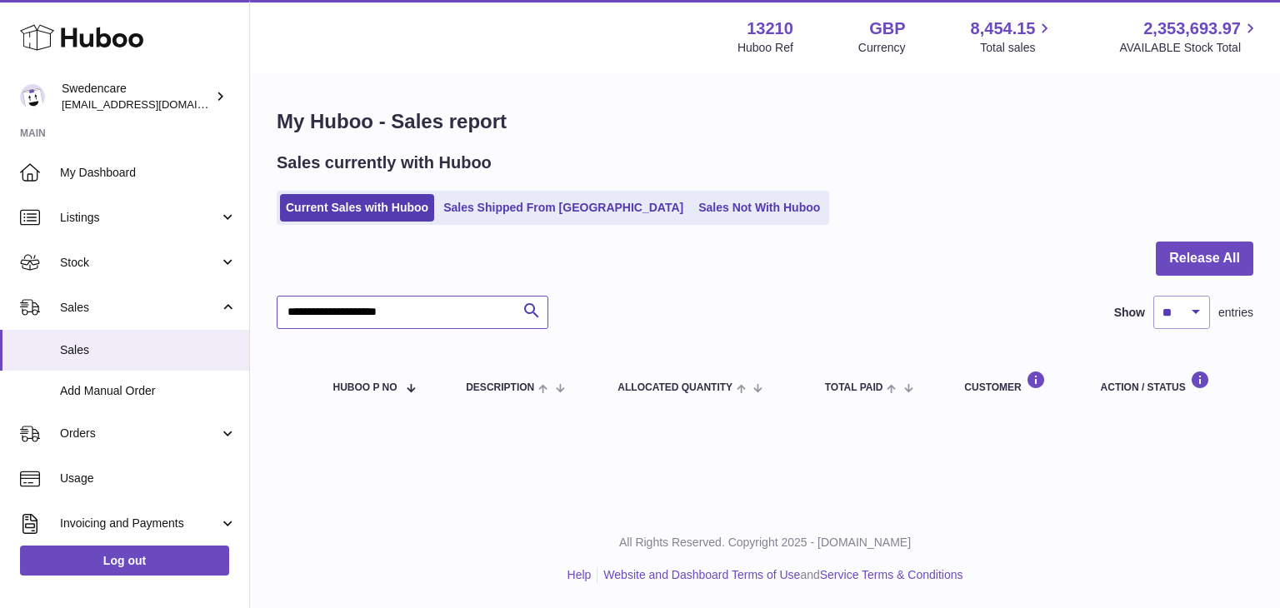
type input "**********"
click at [968, 191] on div "Current Sales with Huboo Sales Shipped From Huboo Sales Not With Huboo" at bounding box center [765, 208] width 977 height 34
click at [908, 171] on div "Sales currently with Huboo" at bounding box center [765, 163] width 977 height 23
click at [693, 214] on link "Sales Not With Huboo" at bounding box center [759, 208] width 133 height 28
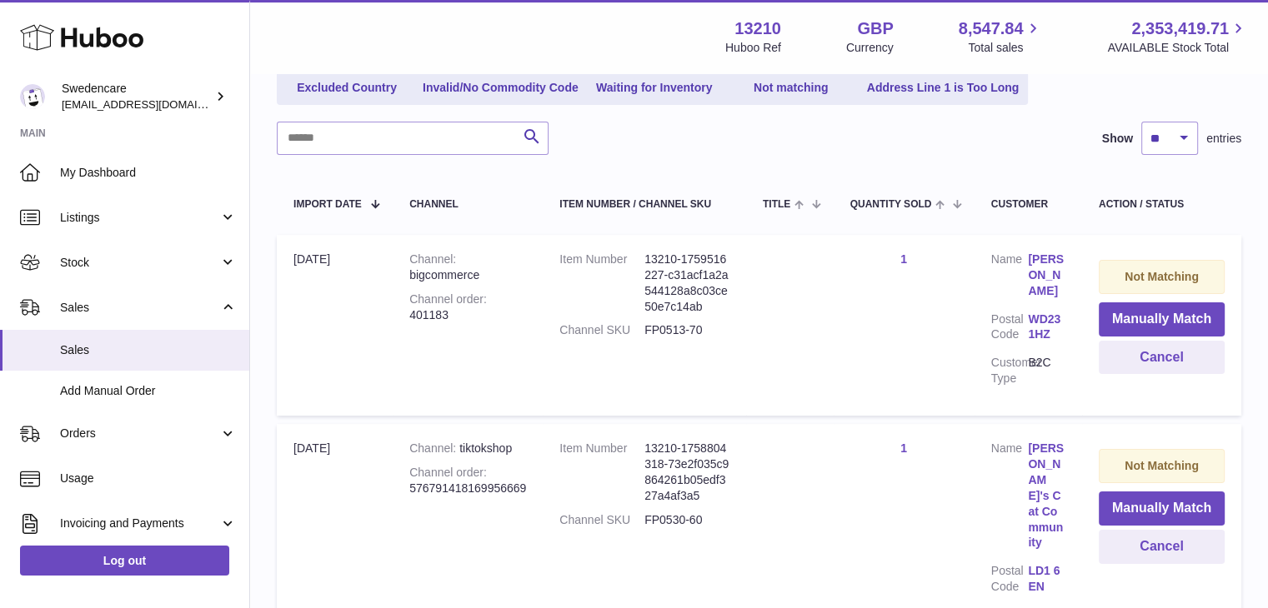
scroll to position [293, 0]
